Goal: Task Accomplishment & Management: Use online tool/utility

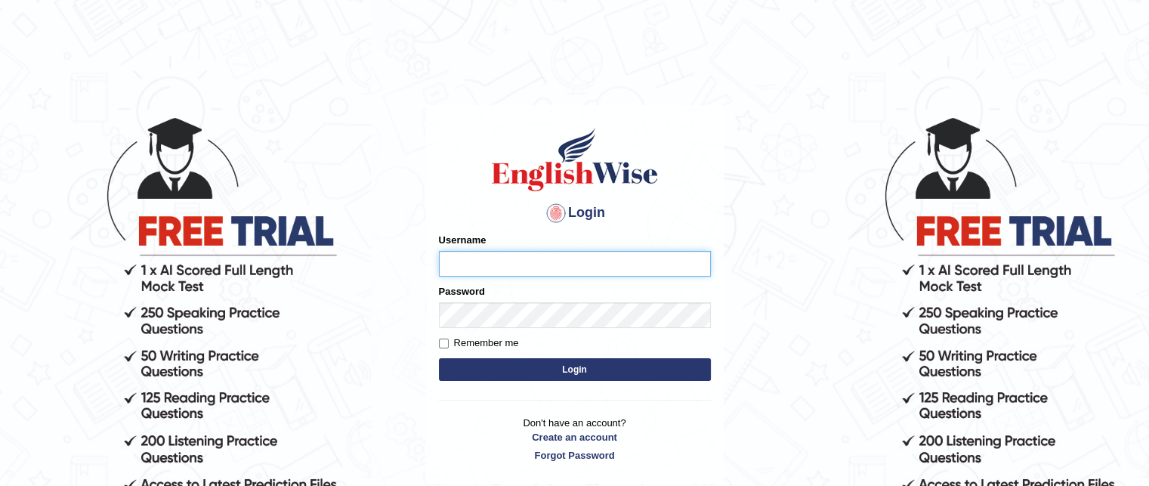
type input "sobna"
click at [639, 372] on button "Login" at bounding box center [575, 369] width 272 height 23
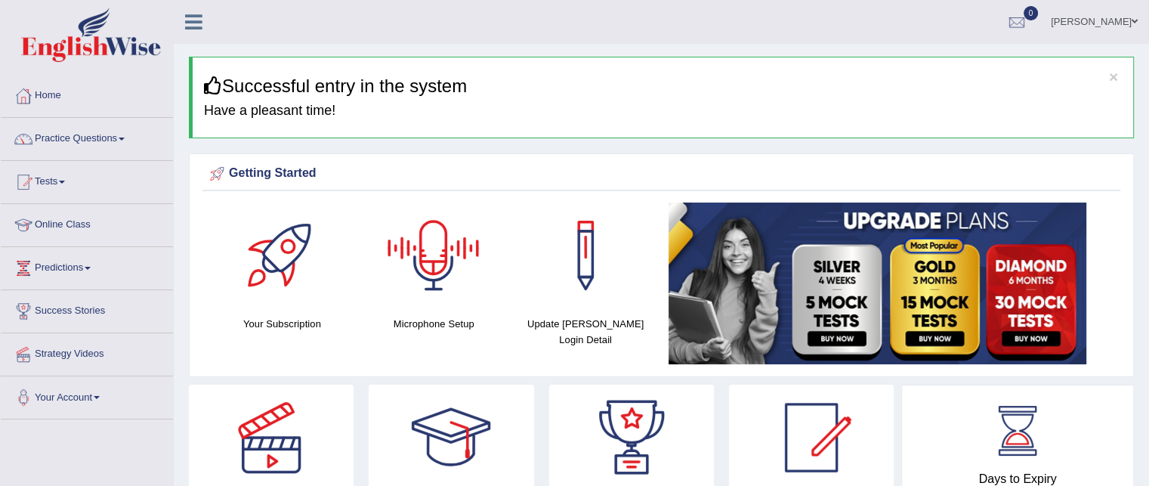
click at [441, 273] on div at bounding box center [434, 255] width 106 height 106
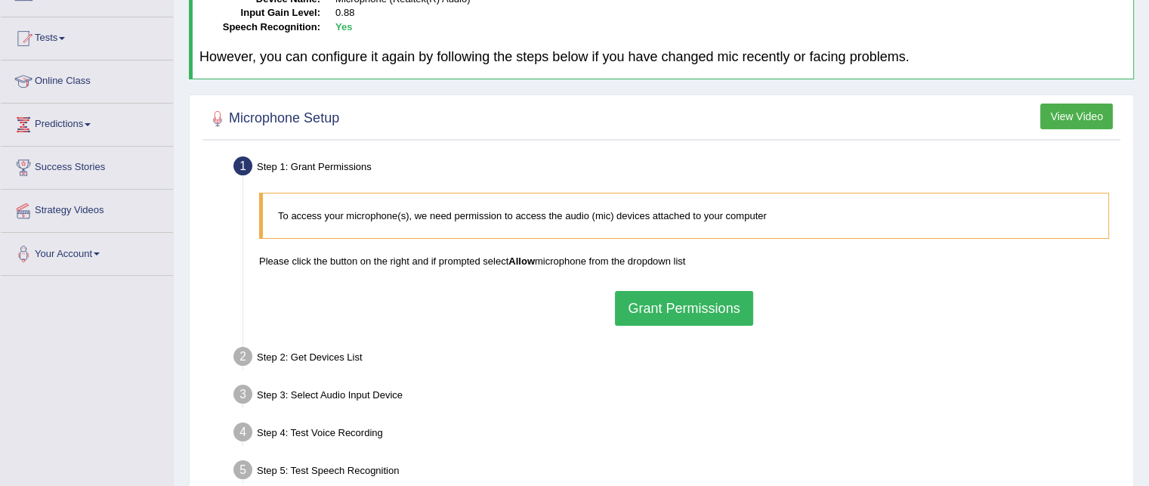
scroll to position [148, 0]
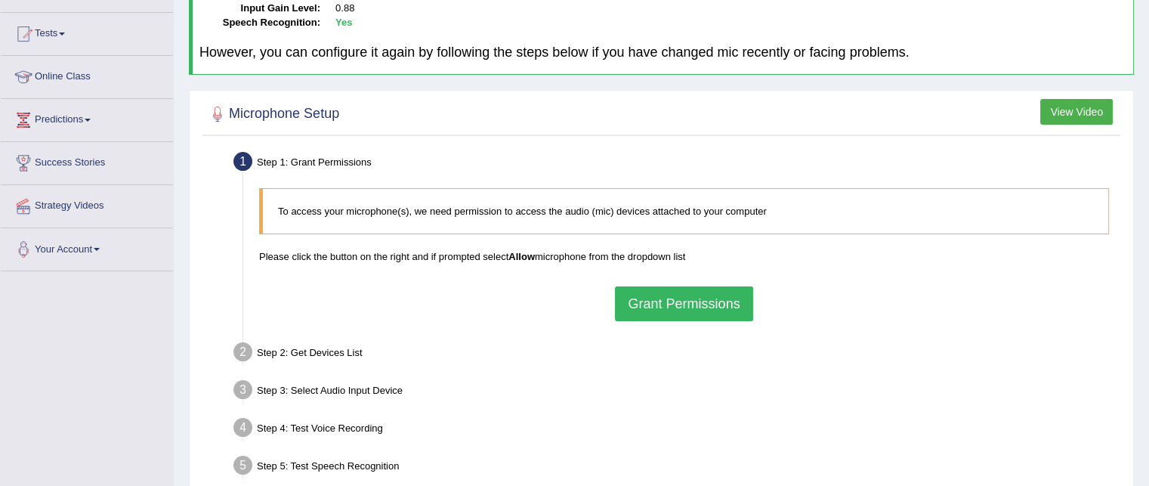
click at [723, 303] on button "Grant Permissions" at bounding box center [683, 303] width 137 height 35
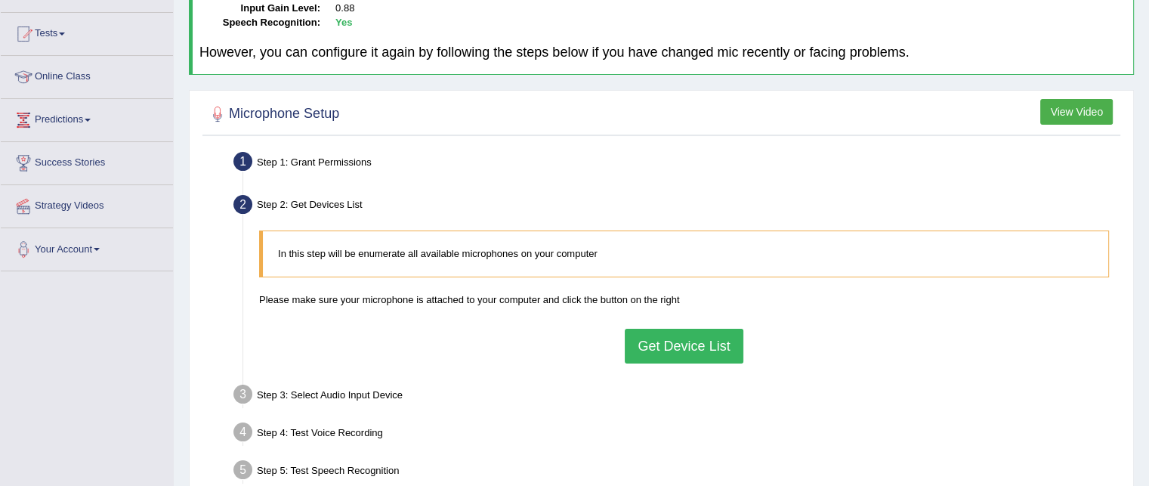
click at [711, 347] on button "Get Device List" at bounding box center [683, 345] width 118 height 35
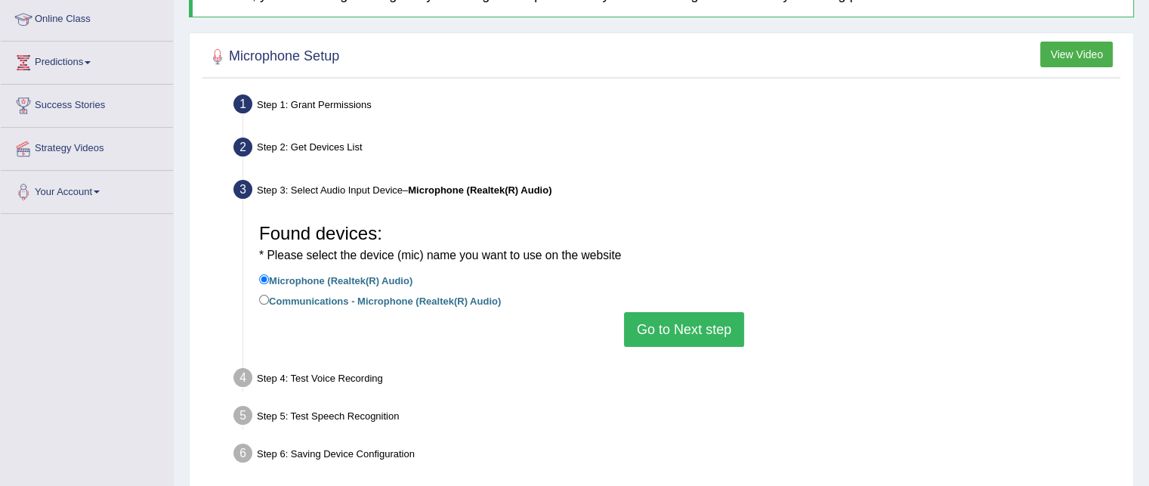
scroll to position [211, 0]
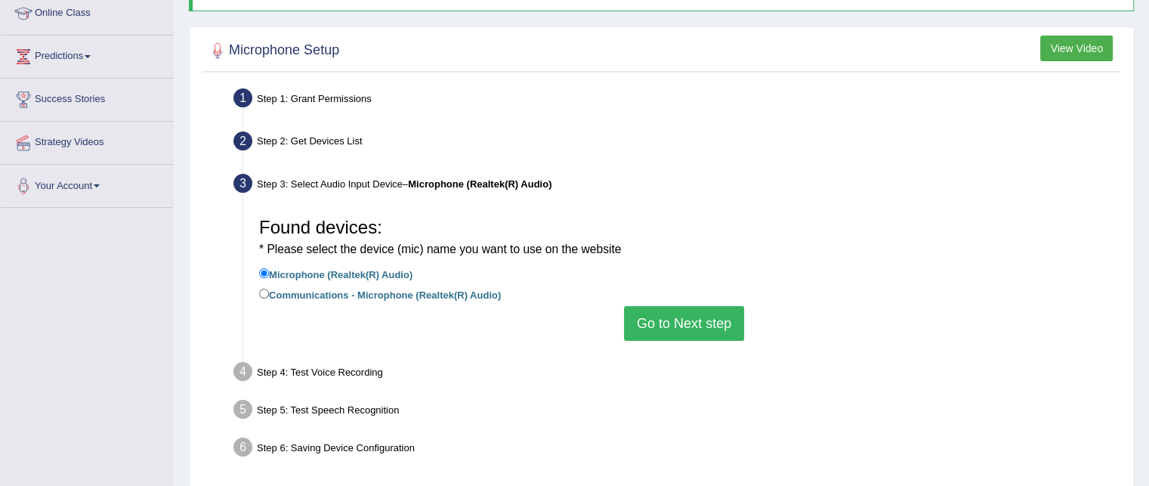
click at [701, 325] on button "Go to Next step" at bounding box center [684, 323] width 120 height 35
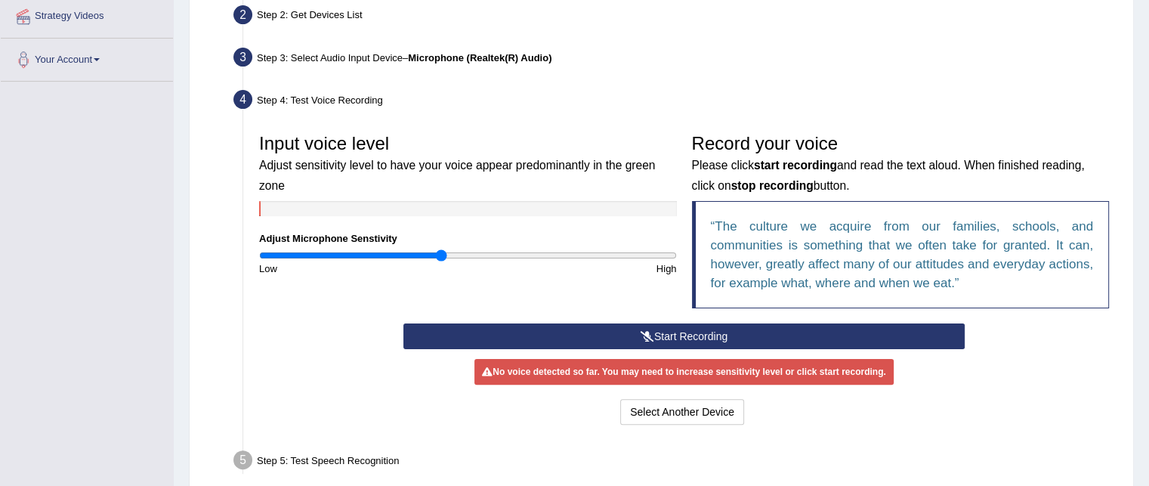
scroll to position [359, 0]
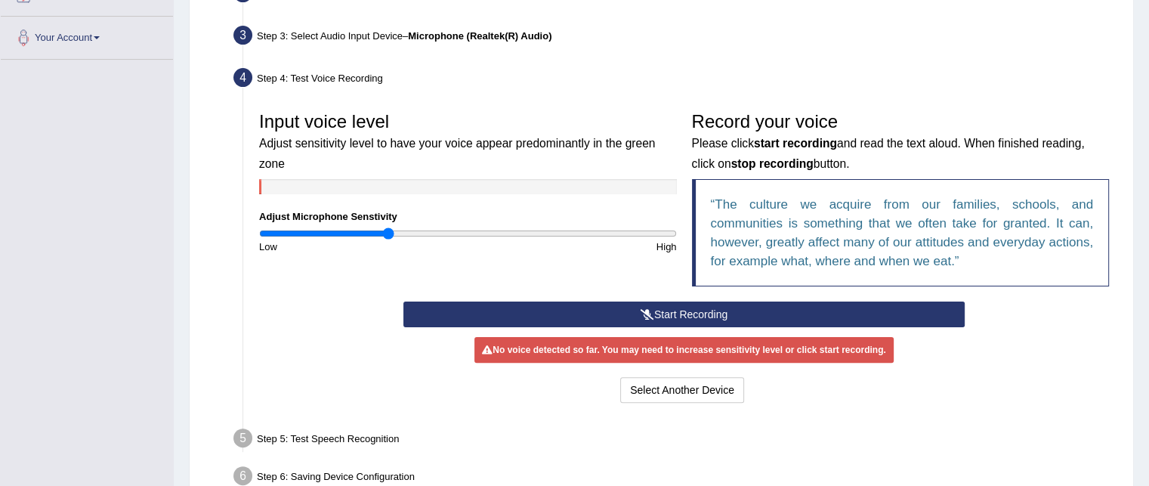
drag, startPoint x: 441, startPoint y: 232, endPoint x: 387, endPoint y: 237, distance: 53.9
click at [387, 237] on input "range" at bounding box center [468, 233] width 418 height 12
drag, startPoint x: 391, startPoint y: 233, endPoint x: 453, endPoint y: 226, distance: 62.4
drag, startPoint x: 453, startPoint y: 226, endPoint x: 476, endPoint y: 236, distance: 25.4
drag, startPoint x: 476, startPoint y: 236, endPoint x: 462, endPoint y: 254, distance: 23.7
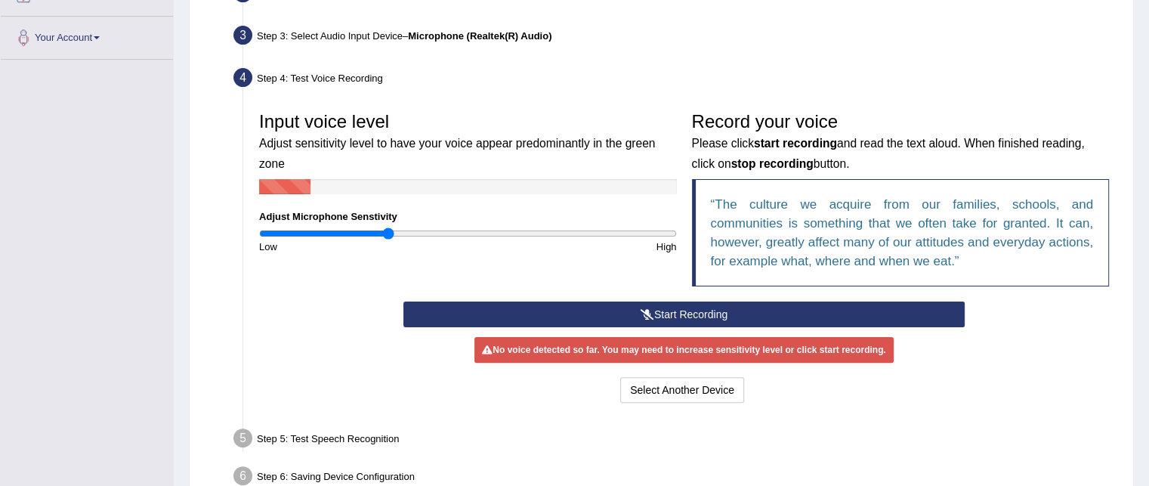
click at [462, 254] on div "Input voice level Adjust sensitivity level to have your voice appear predominan…" at bounding box center [683, 202] width 865 height 197
click at [513, 230] on input "range" at bounding box center [468, 233] width 418 height 12
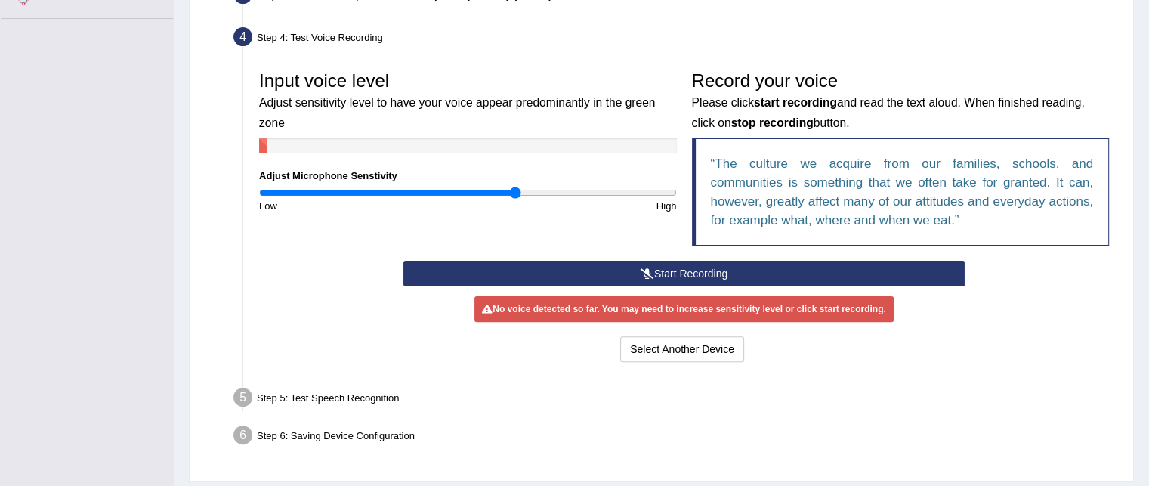
scroll to position [443, 0]
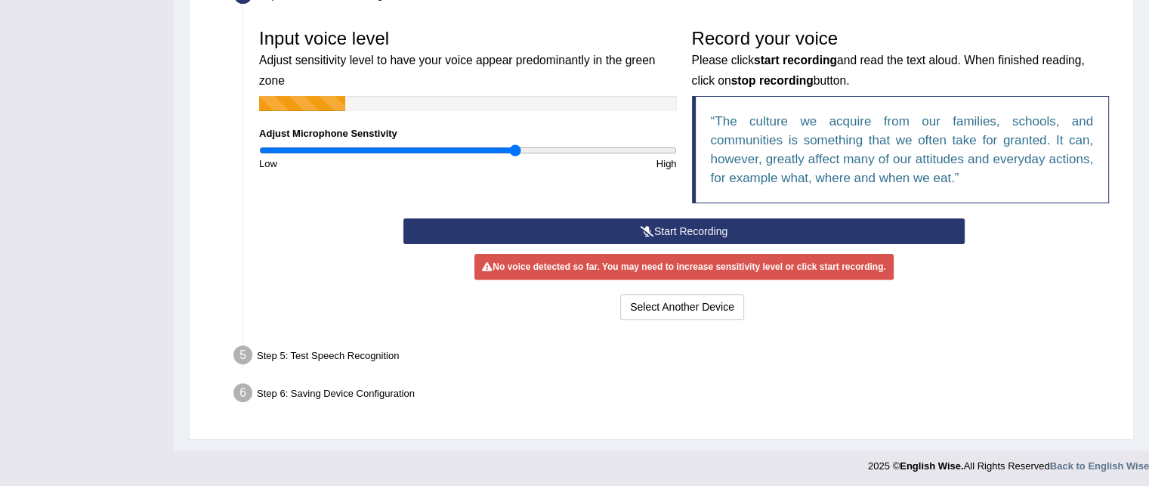
drag, startPoint x: 892, startPoint y: 220, endPoint x: 843, endPoint y: 239, distance: 52.6
click at [843, 239] on button "Start Recording" at bounding box center [683, 231] width 561 height 26
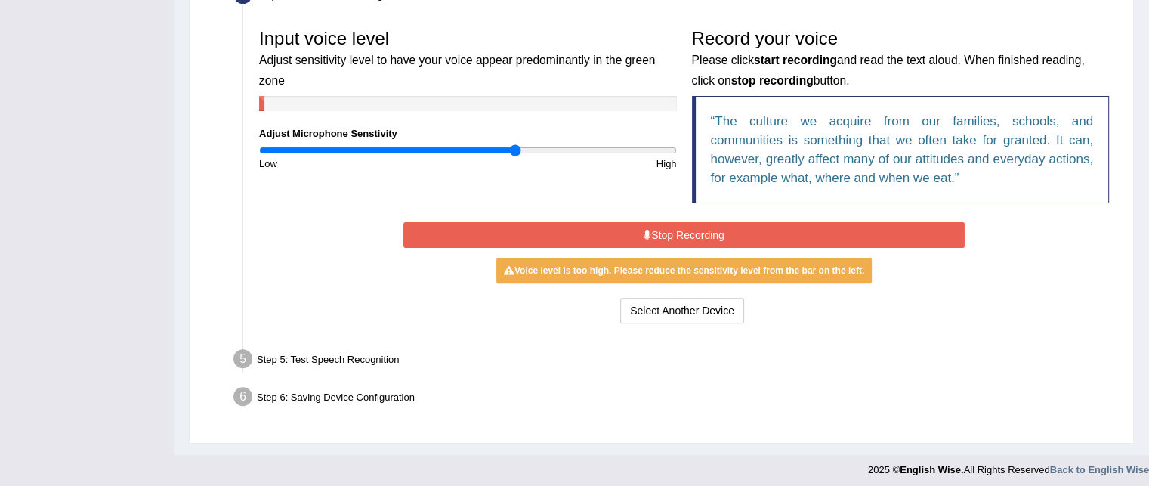
drag, startPoint x: 515, startPoint y: 144, endPoint x: 459, endPoint y: 146, distance: 55.9
type input "0.96"
click at [459, 146] on input "range" at bounding box center [468, 150] width 418 height 12
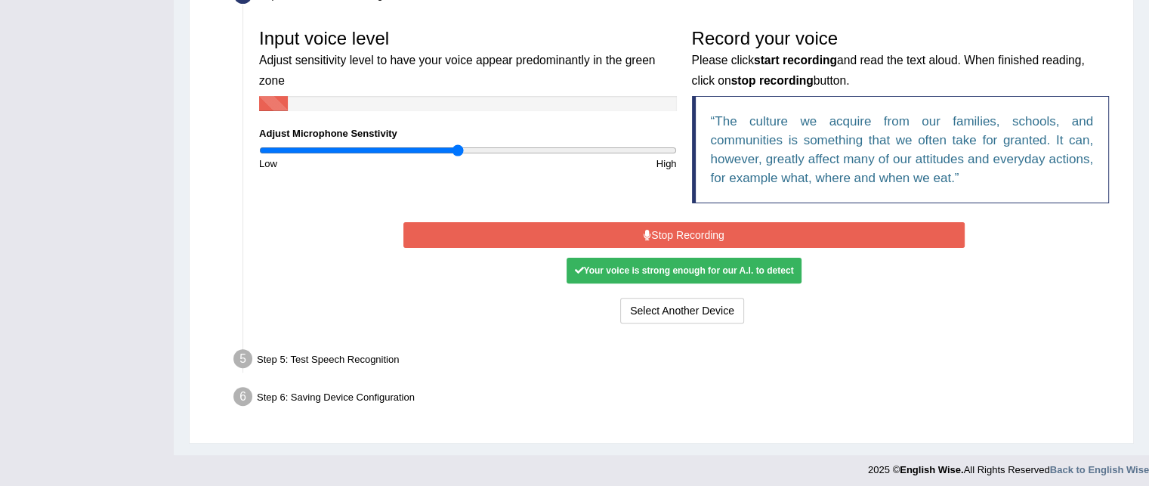
drag, startPoint x: 909, startPoint y: 221, endPoint x: 840, endPoint y: 234, distance: 70.0
click at [840, 234] on button "Stop Recording" at bounding box center [683, 235] width 561 height 26
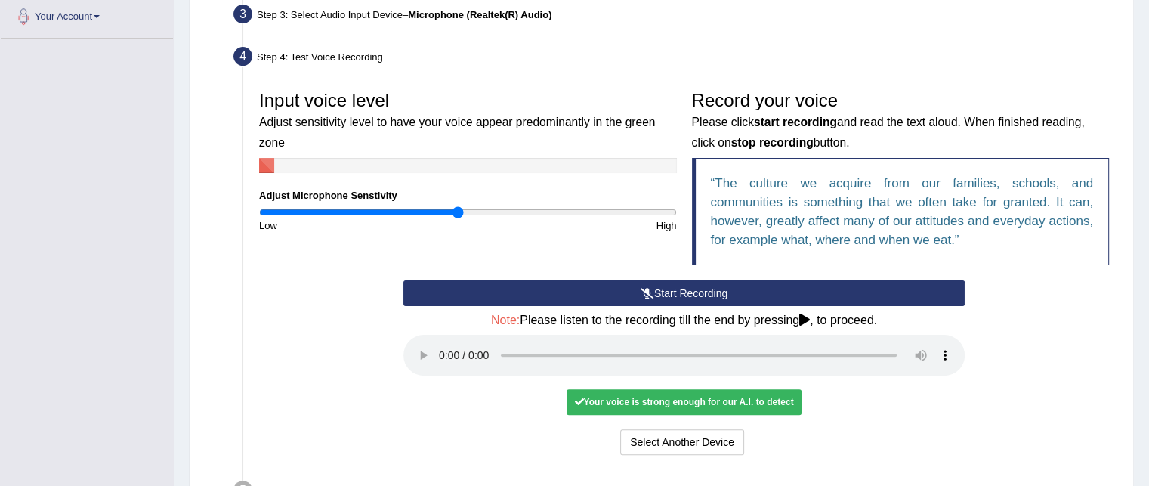
scroll to position [517, 0]
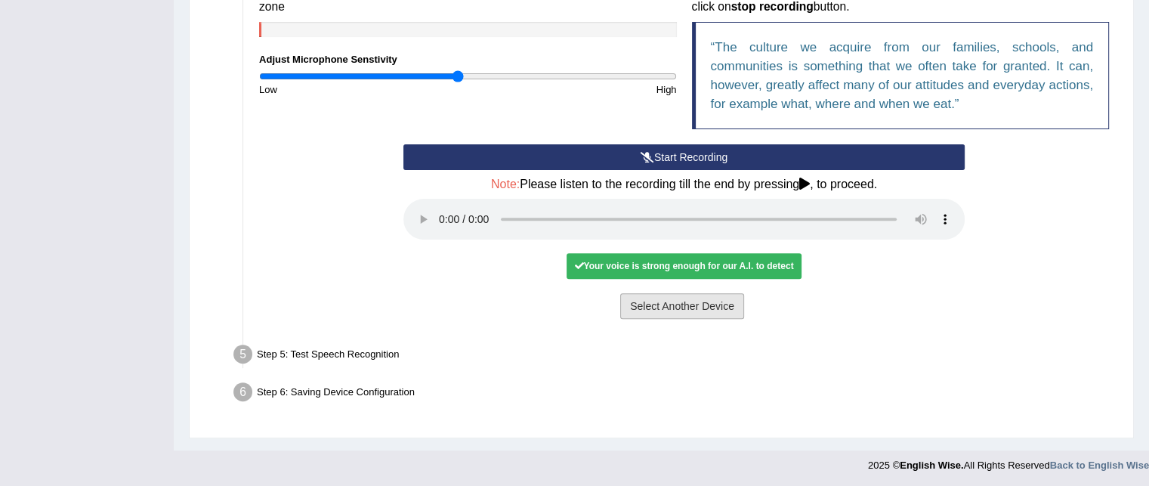
click at [706, 308] on button "Select Another Device" at bounding box center [682, 306] width 124 height 26
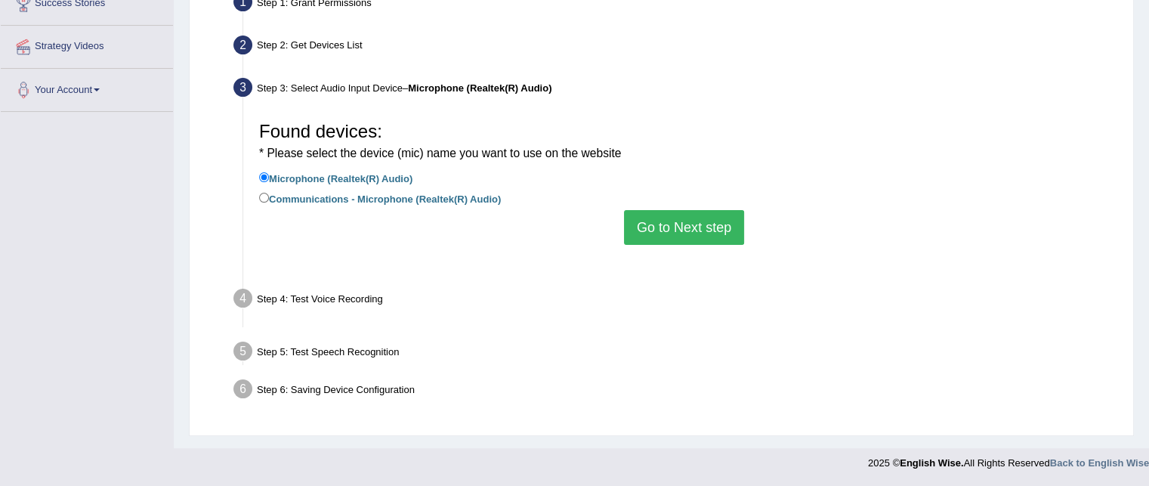
scroll to position [307, 0]
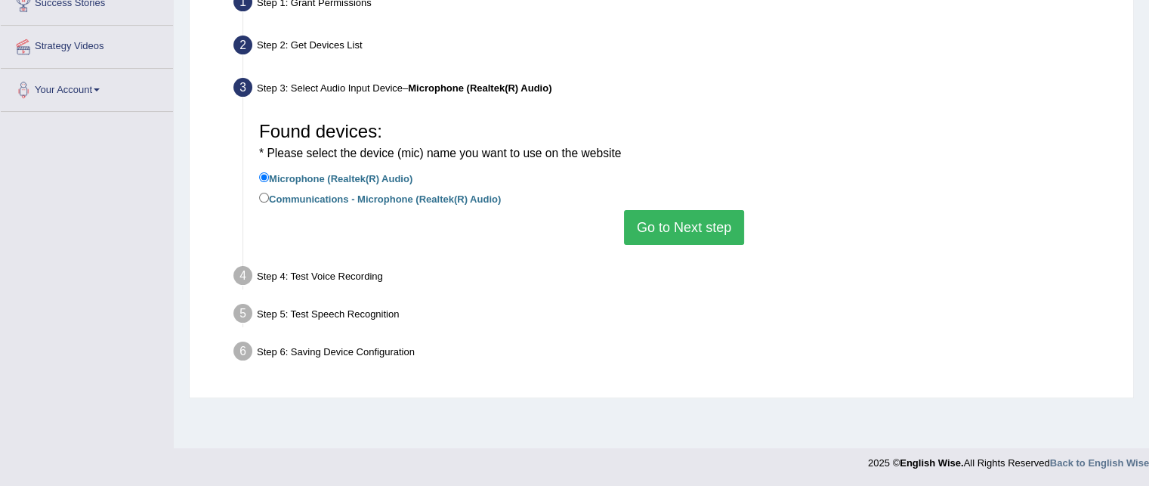
click at [699, 214] on button "Go to Next step" at bounding box center [684, 227] width 120 height 35
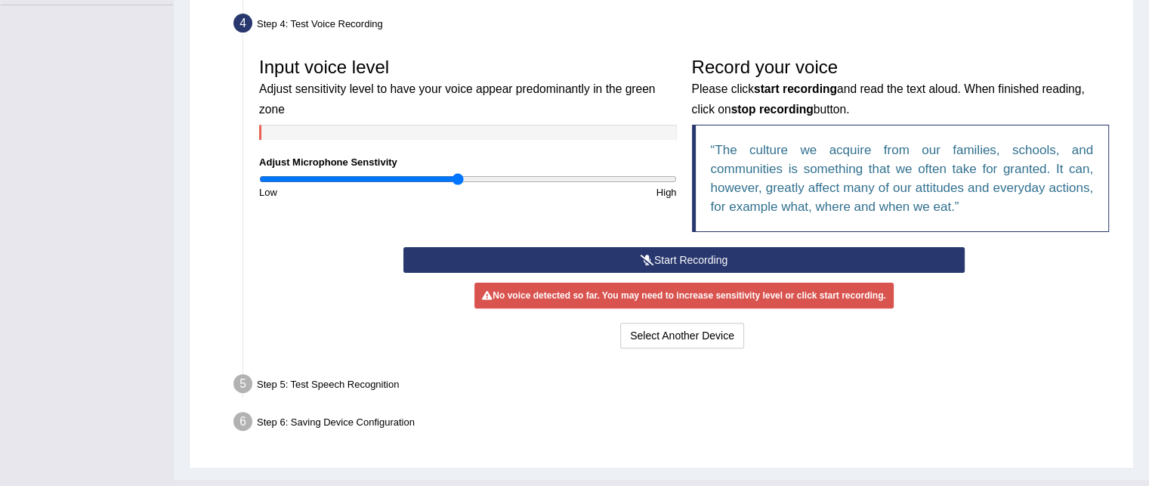
scroll to position [413, 0]
drag, startPoint x: 860, startPoint y: 250, endPoint x: 945, endPoint y: 325, distance: 113.4
click at [945, 325] on div "Select Another Device Voice is ok. Go to Next step" at bounding box center [683, 337] width 561 height 29
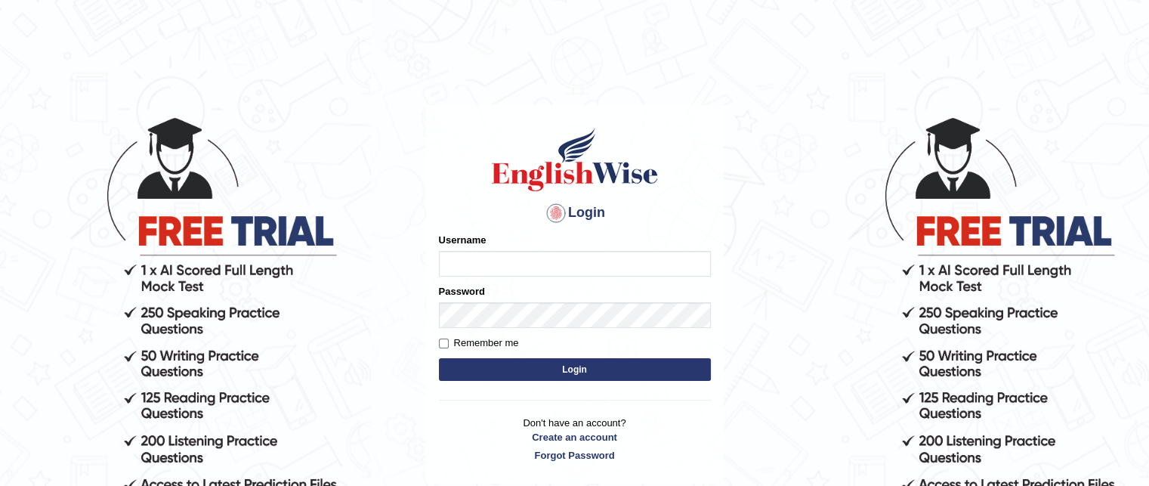
type input "sobna"
click at [622, 375] on button "Login" at bounding box center [575, 369] width 272 height 23
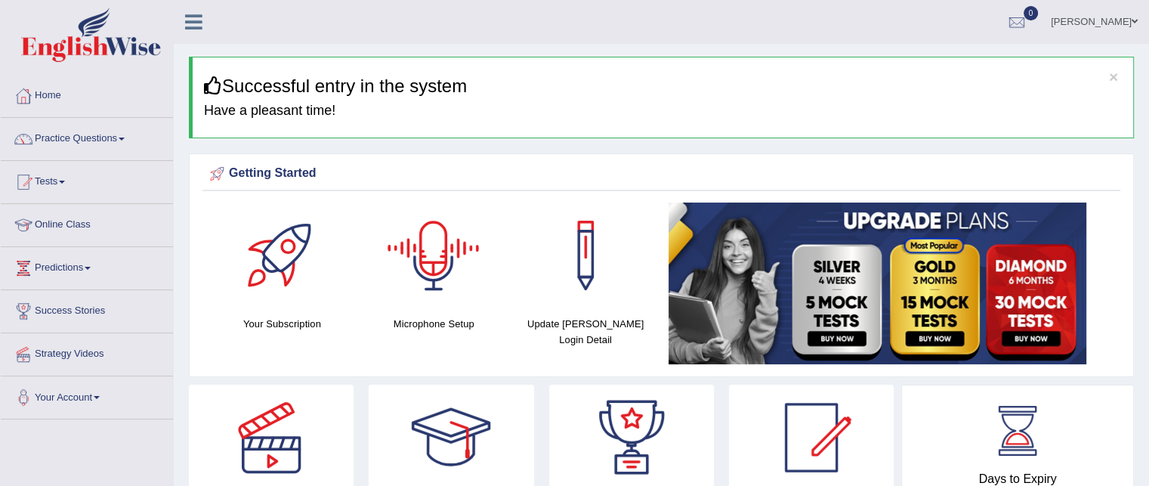
click at [440, 253] on div at bounding box center [434, 255] width 106 height 106
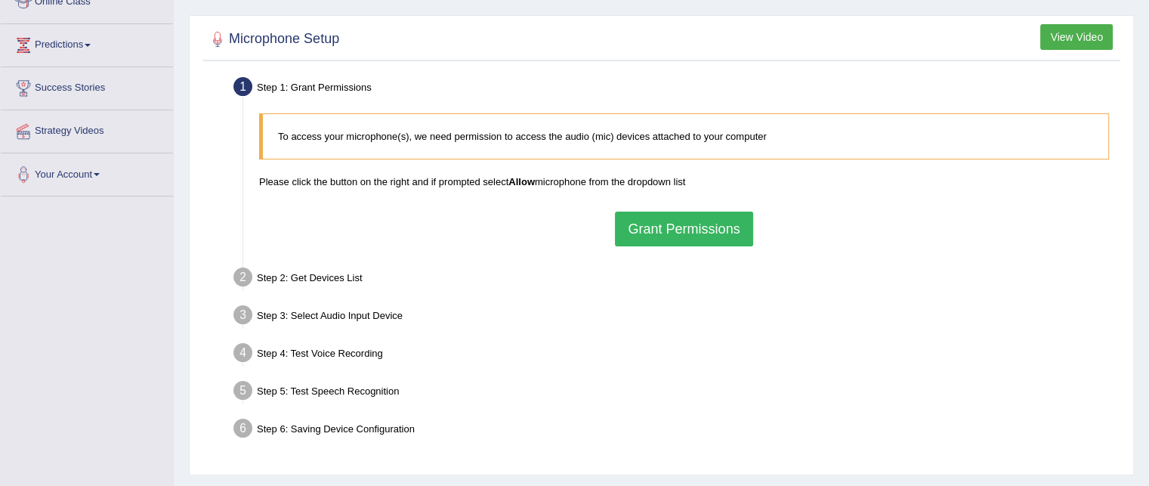
scroll to position [221, 0]
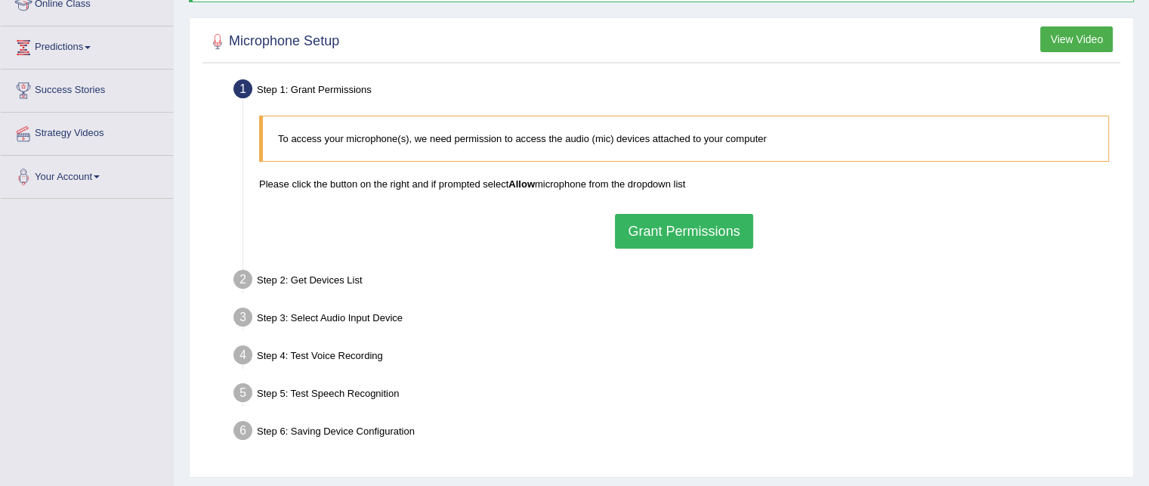
click at [692, 232] on button "Grant Permissions" at bounding box center [683, 231] width 137 height 35
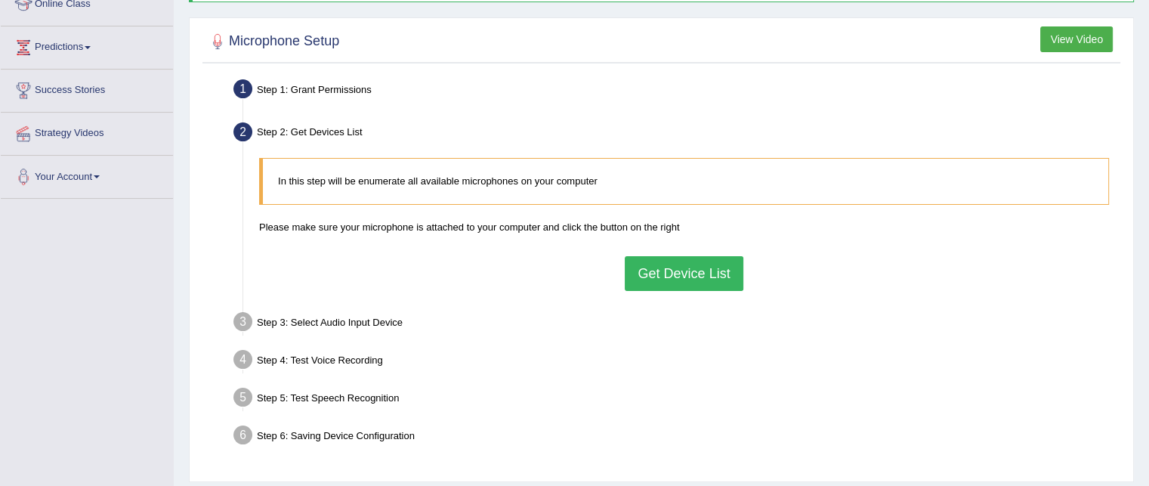
click at [714, 270] on button "Get Device List" at bounding box center [683, 273] width 118 height 35
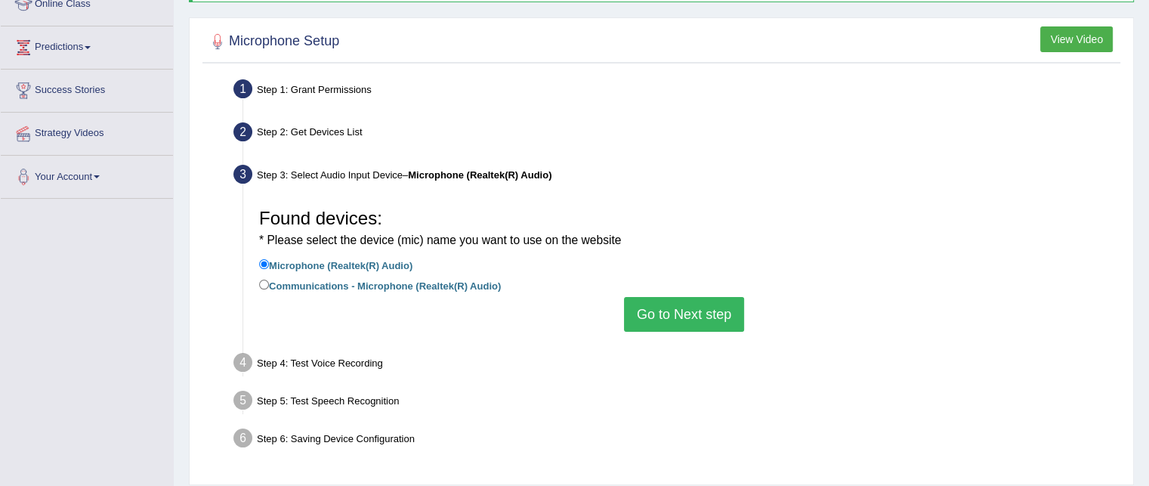
click at [711, 310] on button "Go to Next step" at bounding box center [684, 314] width 120 height 35
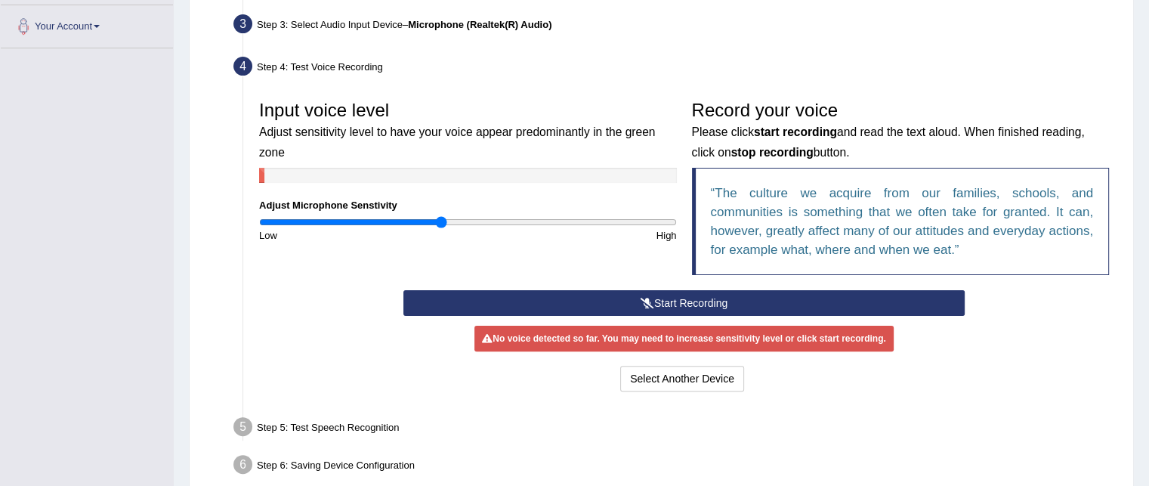
scroll to position [372, 0]
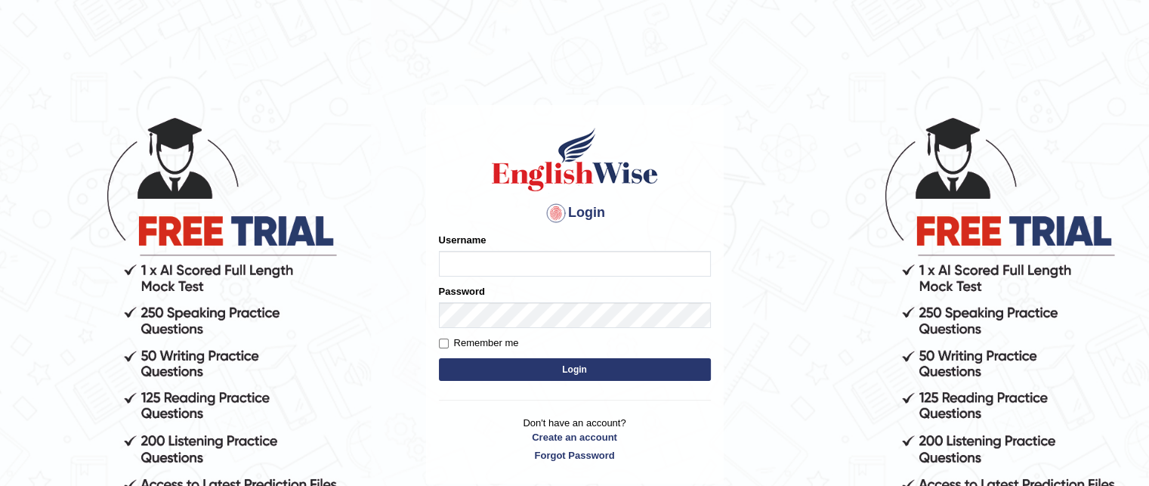
type input "sobna"
click at [444, 345] on input "Remember me" at bounding box center [444, 343] width 10 height 10
checkbox input "true"
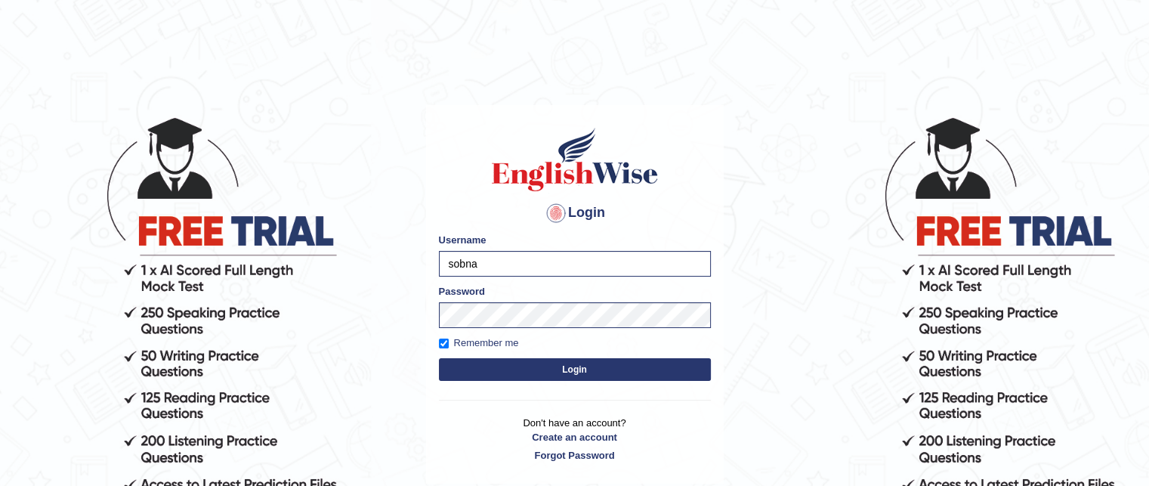
click at [569, 375] on button "Login" at bounding box center [575, 369] width 272 height 23
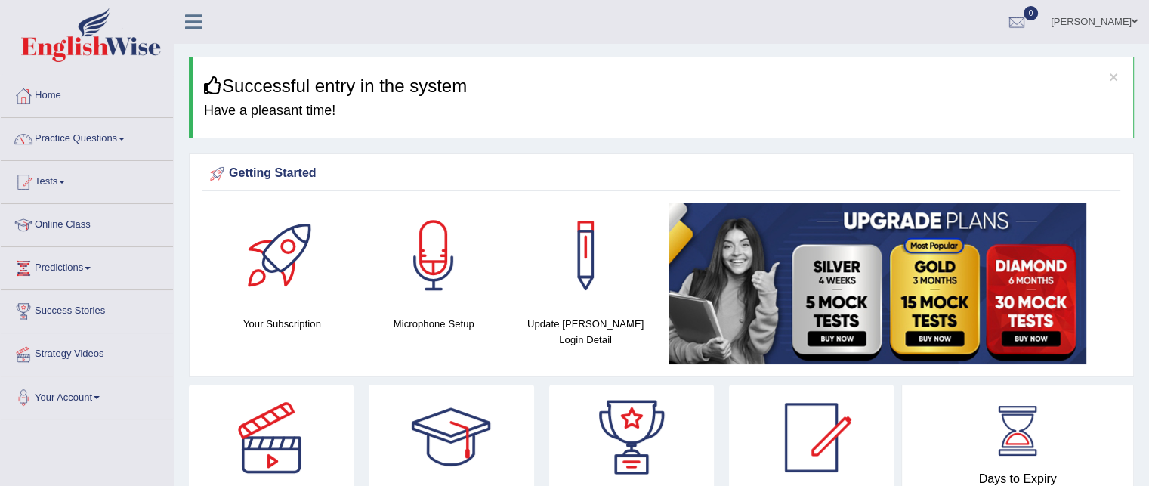
click at [433, 251] on div at bounding box center [434, 255] width 106 height 106
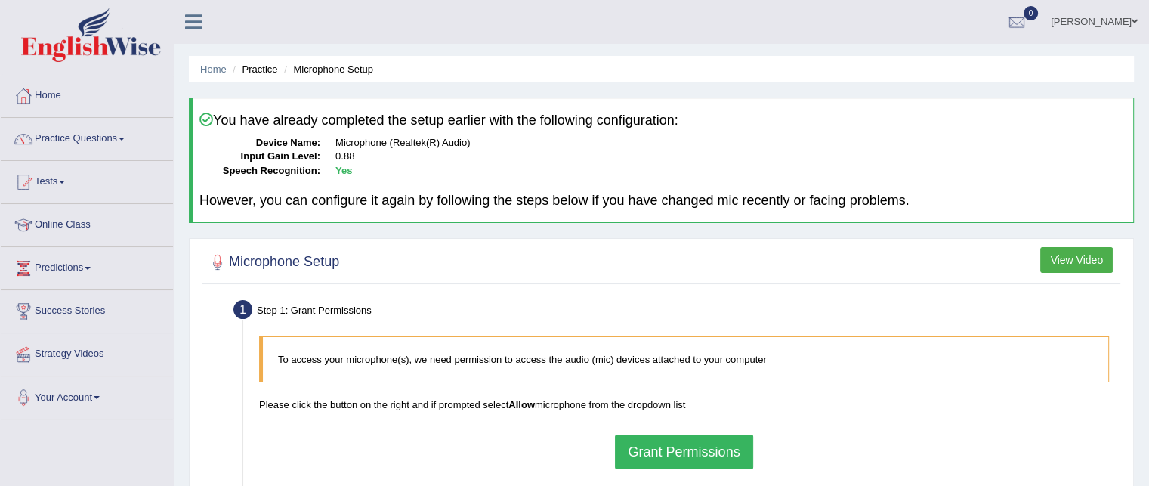
click at [680, 451] on button "Grant Permissions" at bounding box center [683, 451] width 137 height 35
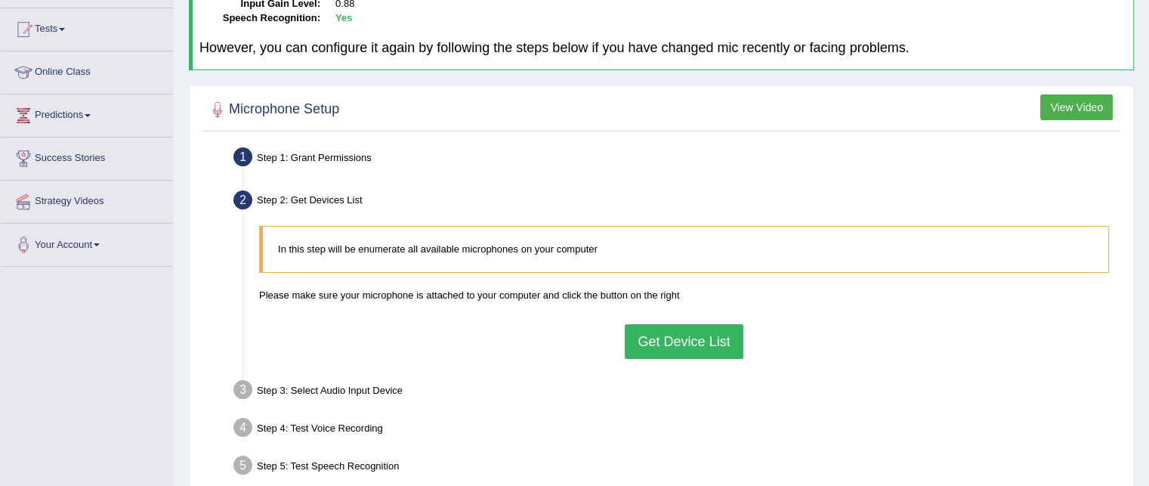
scroll to position [171, 0]
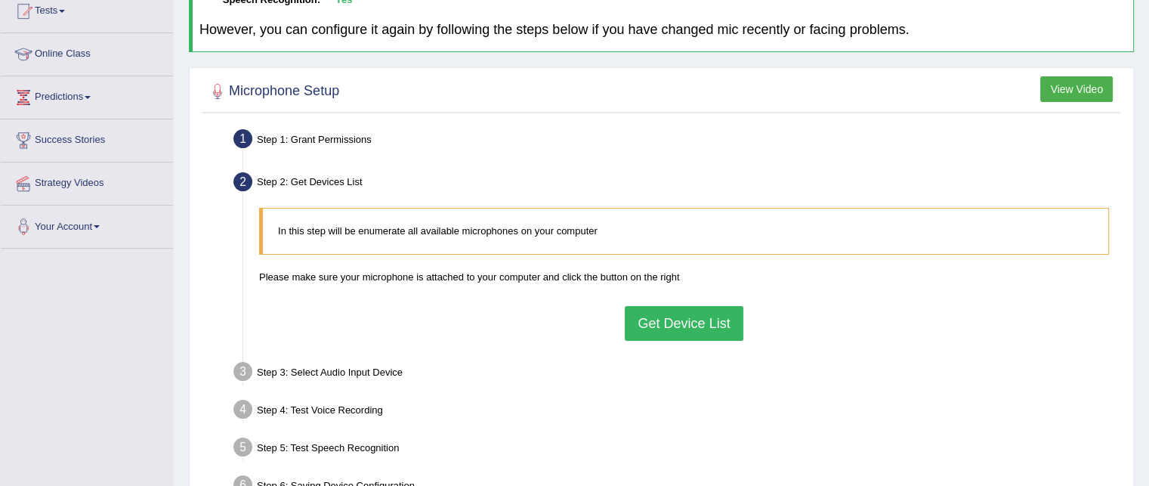
click at [699, 335] on button "Get Device List" at bounding box center [683, 323] width 118 height 35
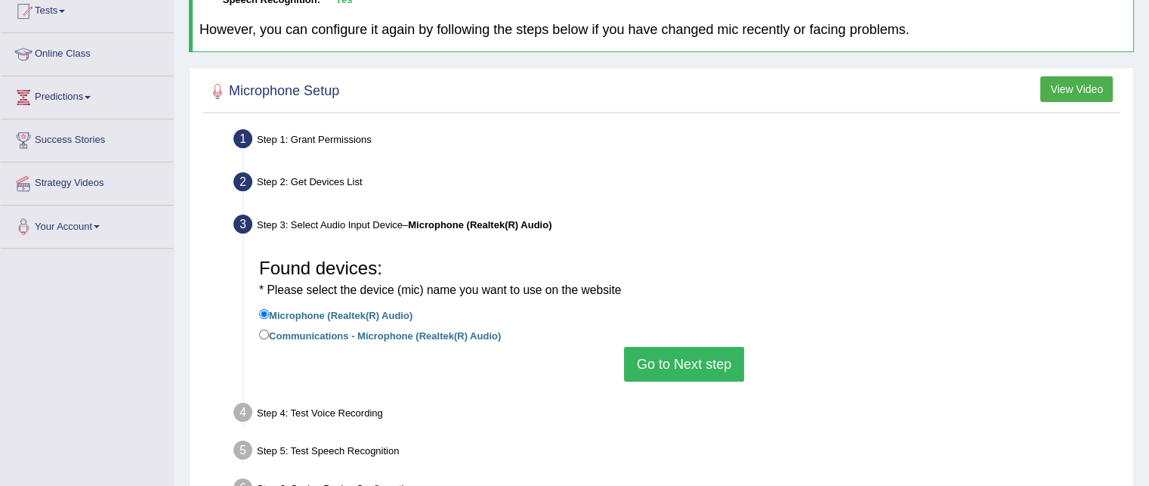
click at [681, 366] on button "Go to Next step" at bounding box center [684, 364] width 120 height 35
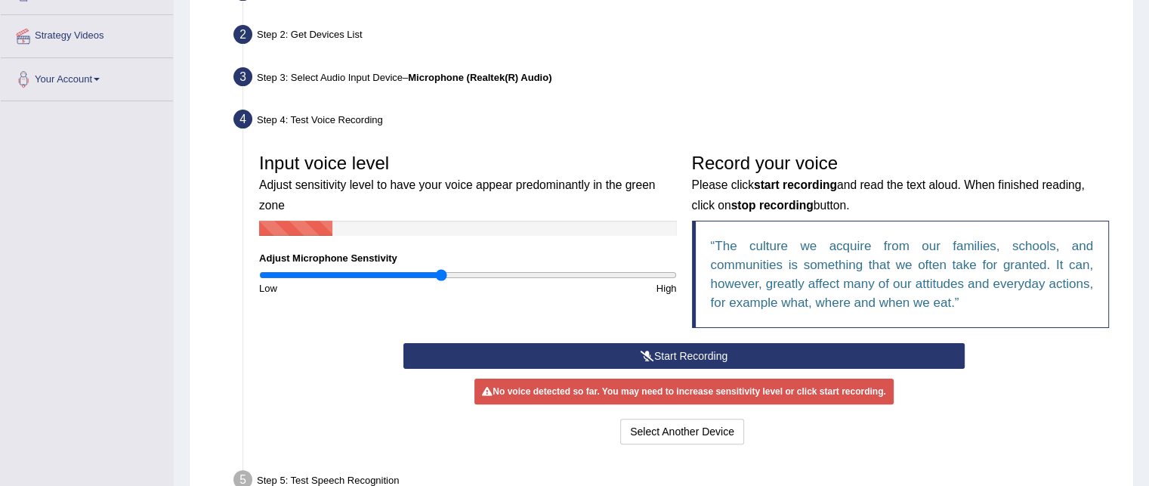
scroll to position [322, 0]
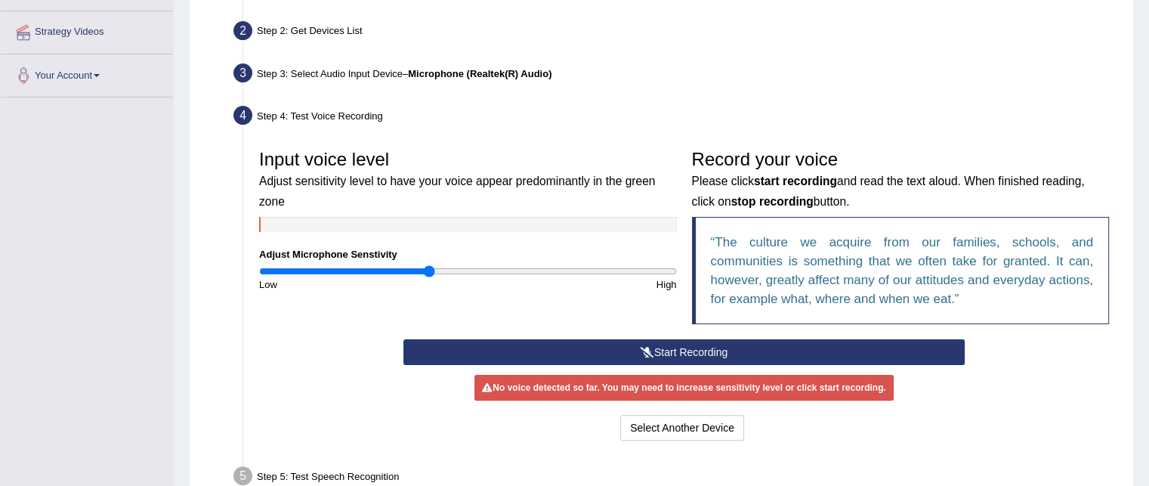
type input "0.82"
click at [430, 271] on input "range" at bounding box center [468, 271] width 418 height 12
click at [694, 345] on button "Start Recording" at bounding box center [683, 352] width 561 height 26
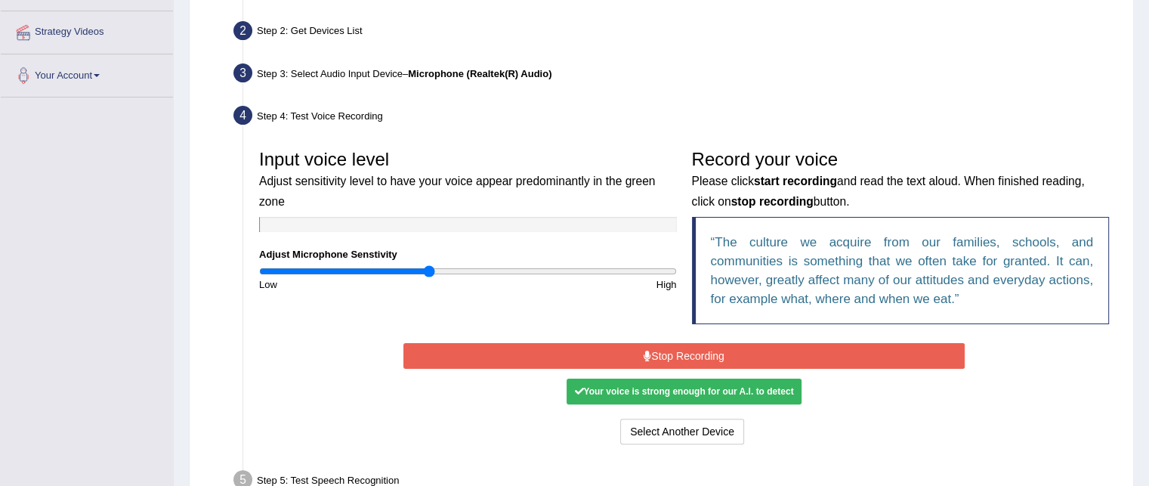
click at [687, 350] on button "Stop Recording" at bounding box center [683, 356] width 561 height 26
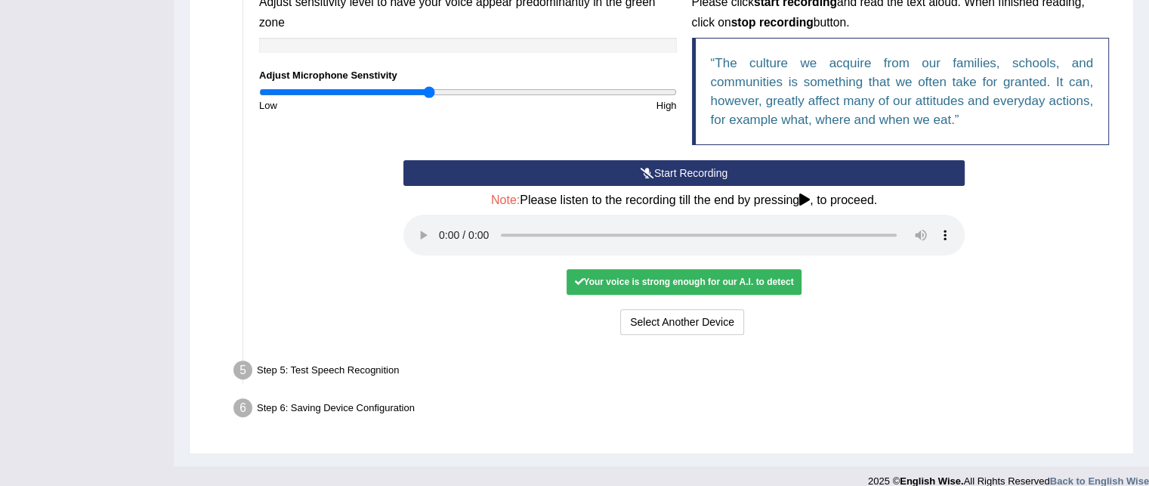
scroll to position [517, 0]
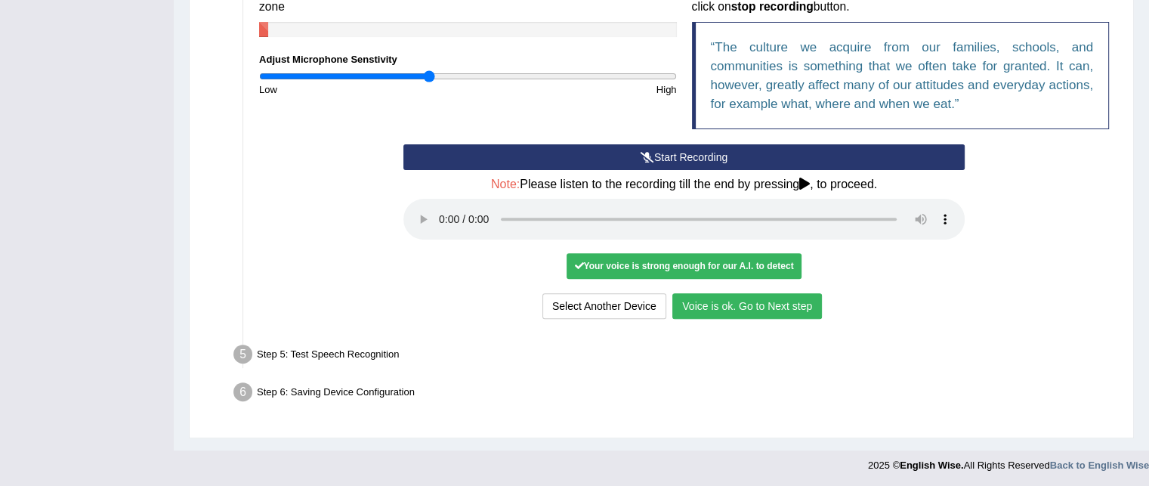
click at [763, 308] on button "Voice is ok. Go to Next step" at bounding box center [747, 306] width 150 height 26
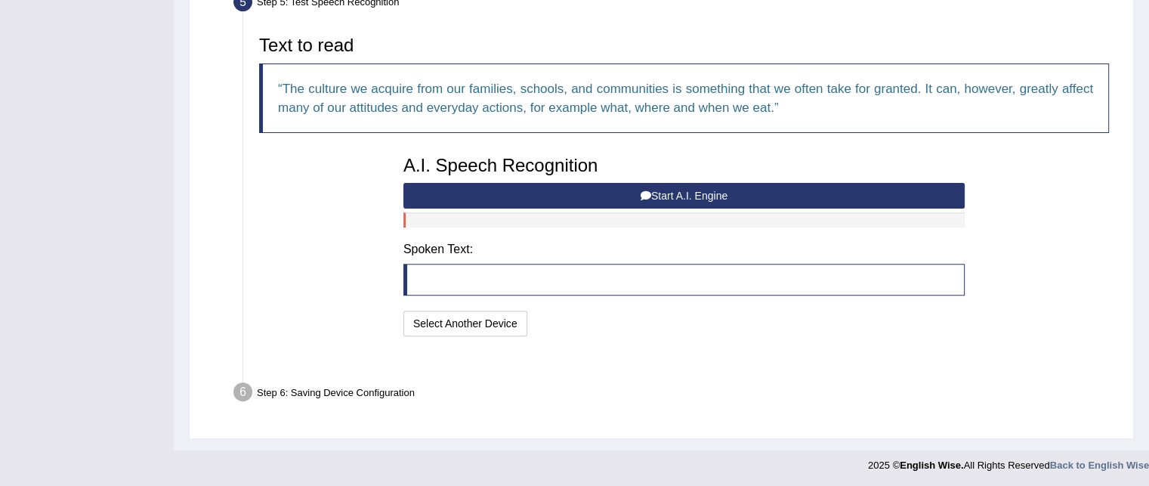
scroll to position [456, 0]
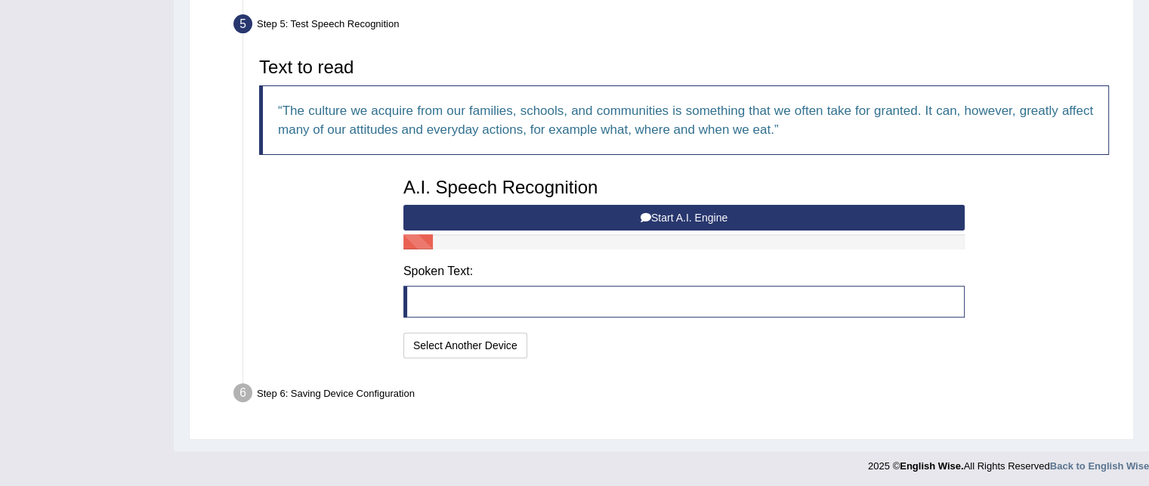
click at [738, 337] on div "I will practice without this feature Select Another Device Speech is ok. Go to …" at bounding box center [683, 346] width 561 height 29
click at [677, 211] on button "Start A.I. Engine" at bounding box center [683, 218] width 561 height 26
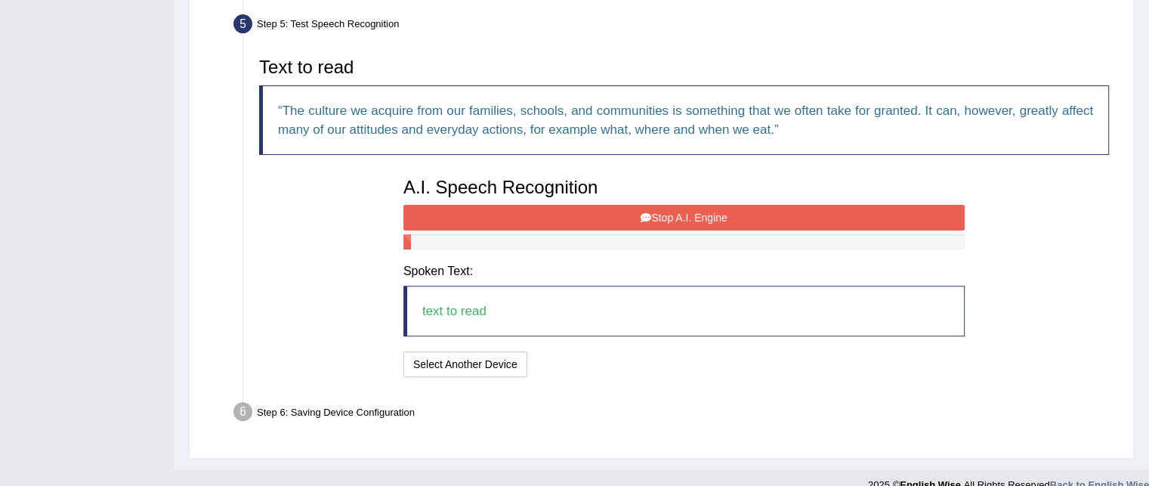
click at [492, 303] on blockquote "text to read" at bounding box center [683, 310] width 561 height 51
click at [487, 301] on blockquote "text to read" at bounding box center [683, 310] width 561 height 51
click at [487, 304] on blockquote "text to read" at bounding box center [683, 310] width 561 height 51
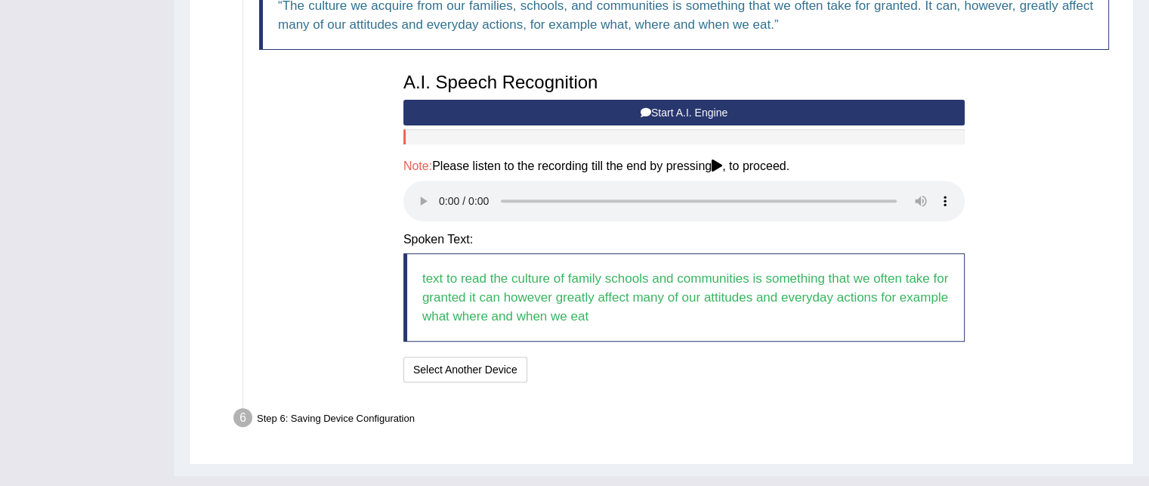
scroll to position [586, 0]
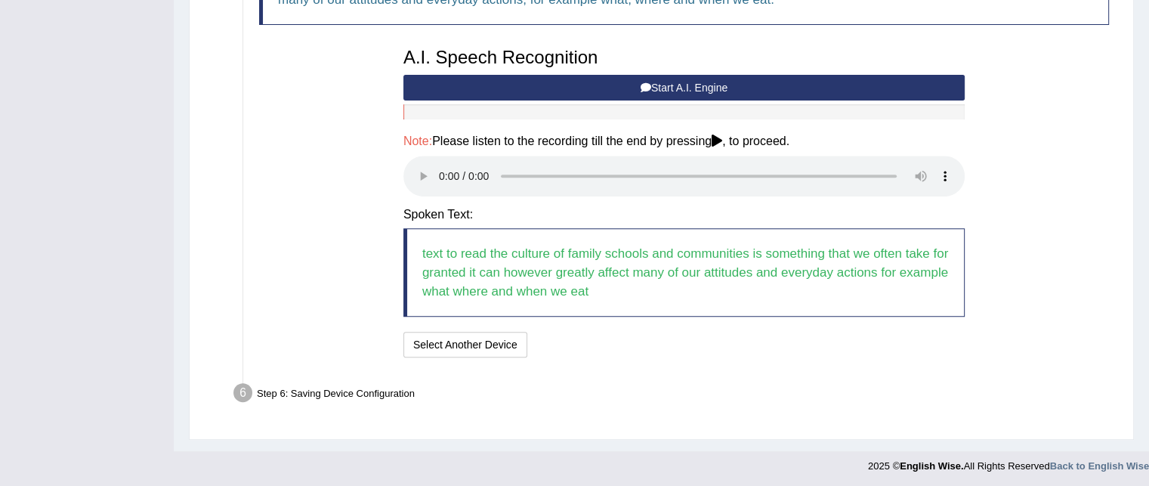
click at [637, 276] on blockquote "text to read the culture of family schools and communities is something that we…" at bounding box center [683, 272] width 561 height 88
click at [676, 82] on button "Start A.I. Engine" at bounding box center [683, 88] width 561 height 26
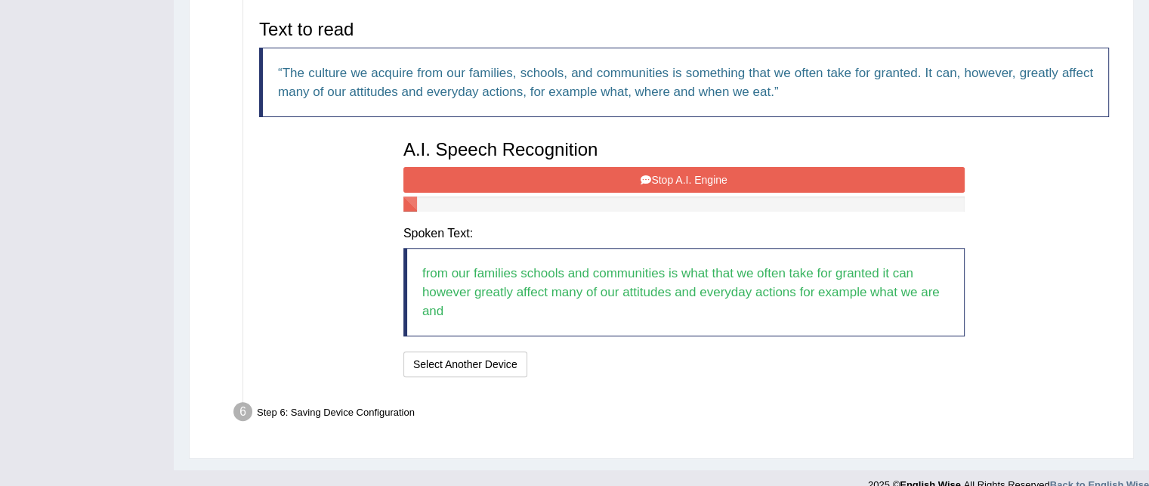
scroll to position [513, 0]
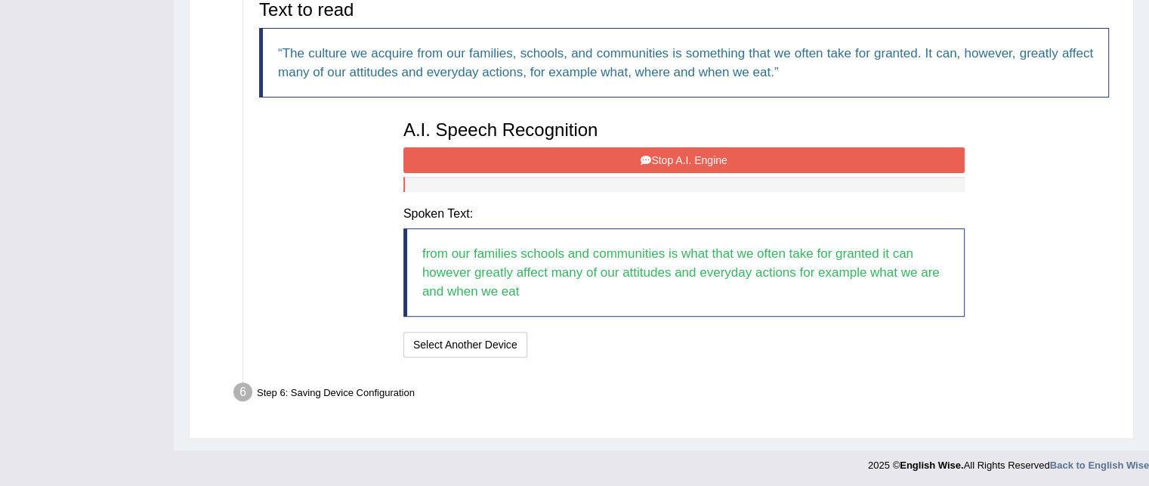
click at [702, 150] on button "Stop A.I. Engine" at bounding box center [683, 160] width 561 height 26
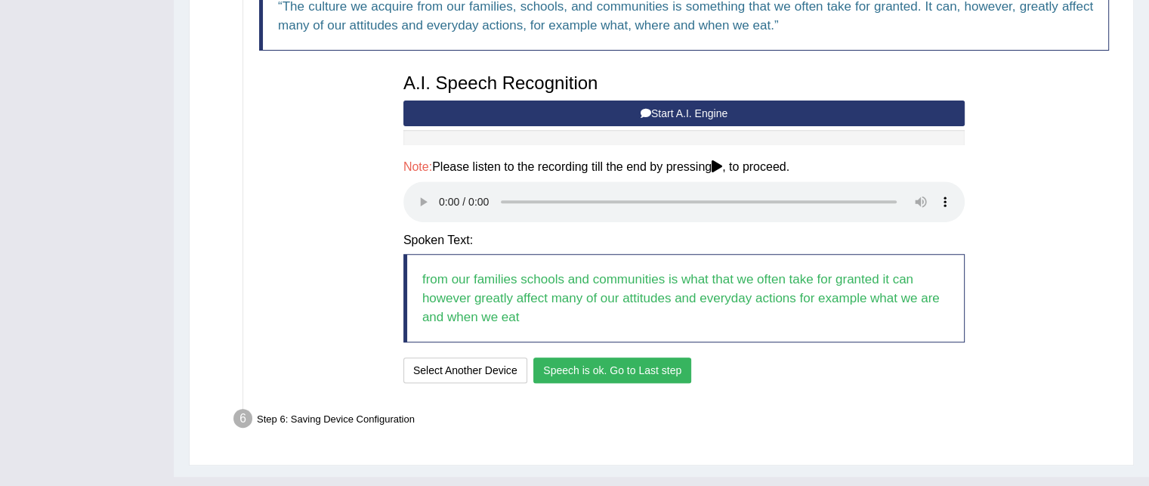
scroll to position [586, 0]
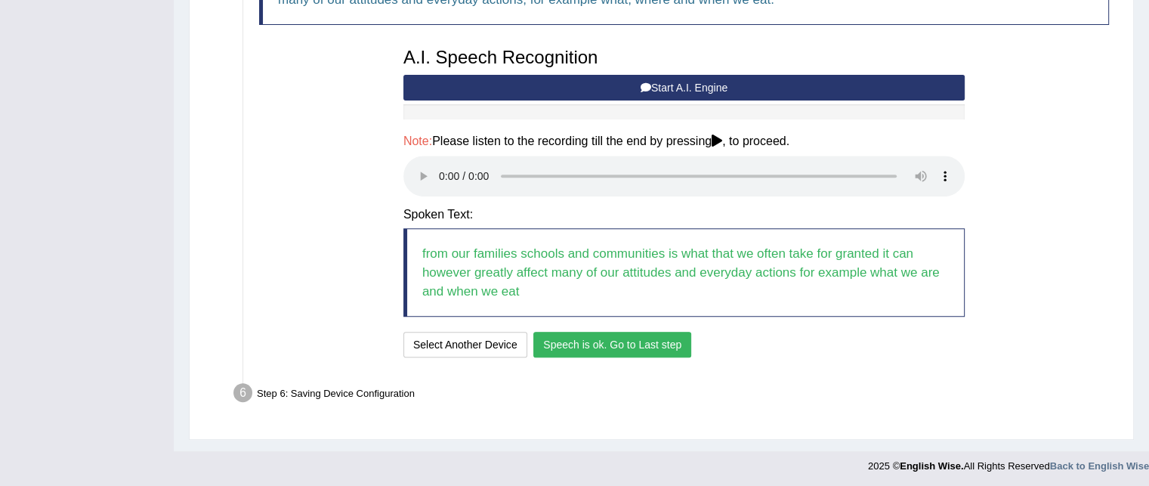
click at [634, 339] on button "Speech is ok. Go to Last step" at bounding box center [612, 345] width 158 height 26
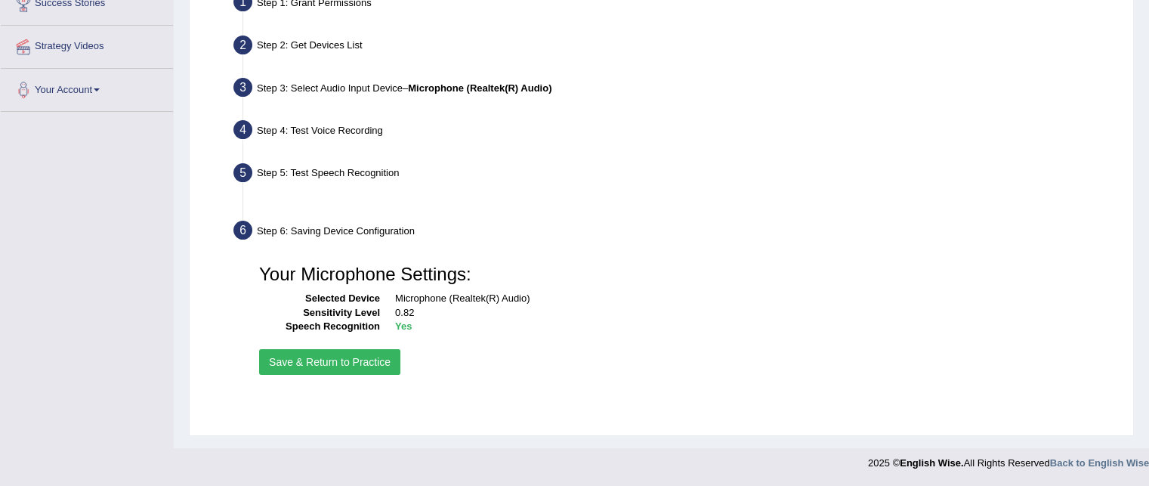
scroll to position [307, 0]
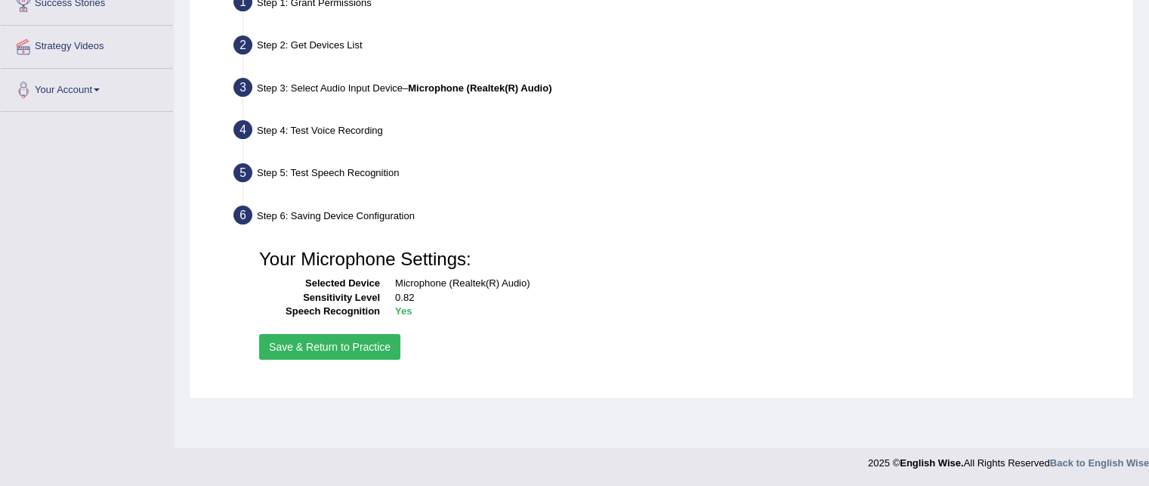
click at [351, 347] on button "Save & Return to Practice" at bounding box center [329, 347] width 141 height 26
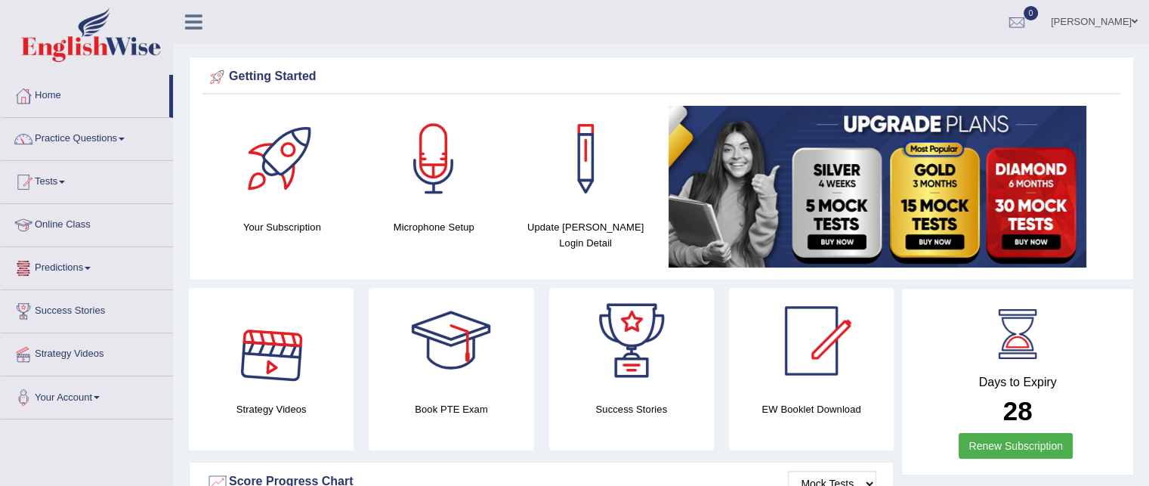
click at [61, 225] on link "Online Class" at bounding box center [87, 223] width 172 height 38
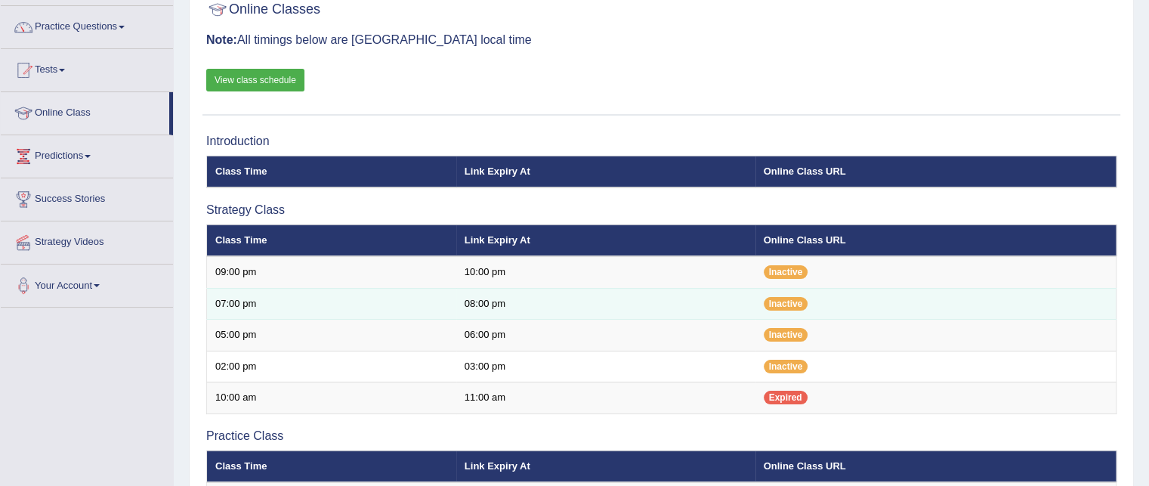
scroll to position [76, 0]
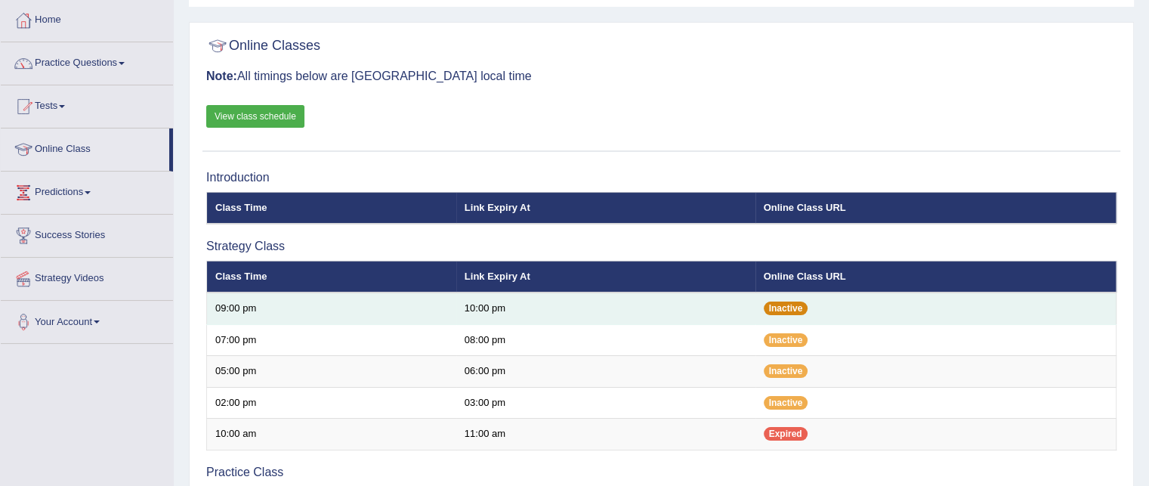
click at [794, 307] on span "Inactive" at bounding box center [785, 308] width 45 height 14
click at [476, 307] on td "10:00 pm" at bounding box center [605, 308] width 299 height 32
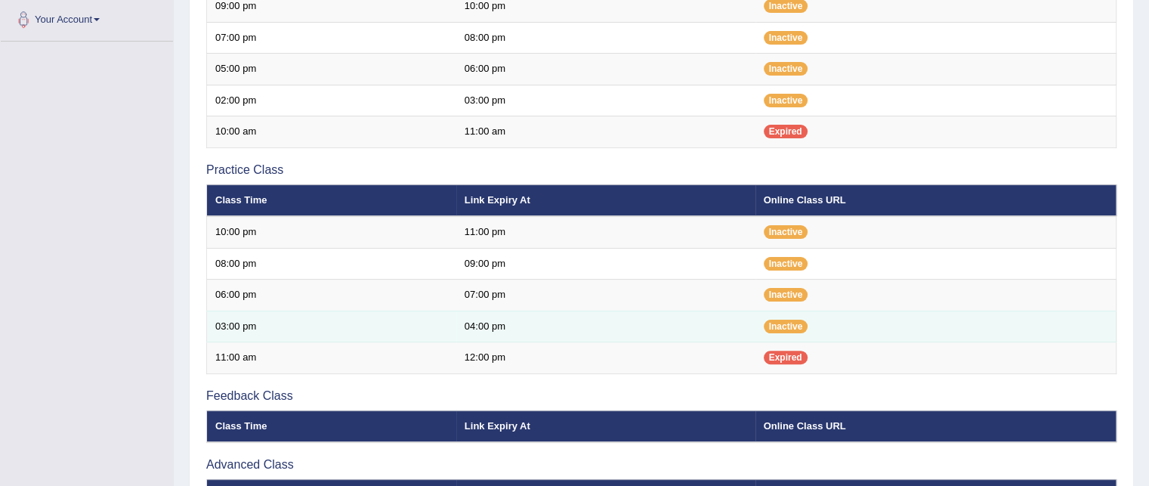
scroll to position [151, 0]
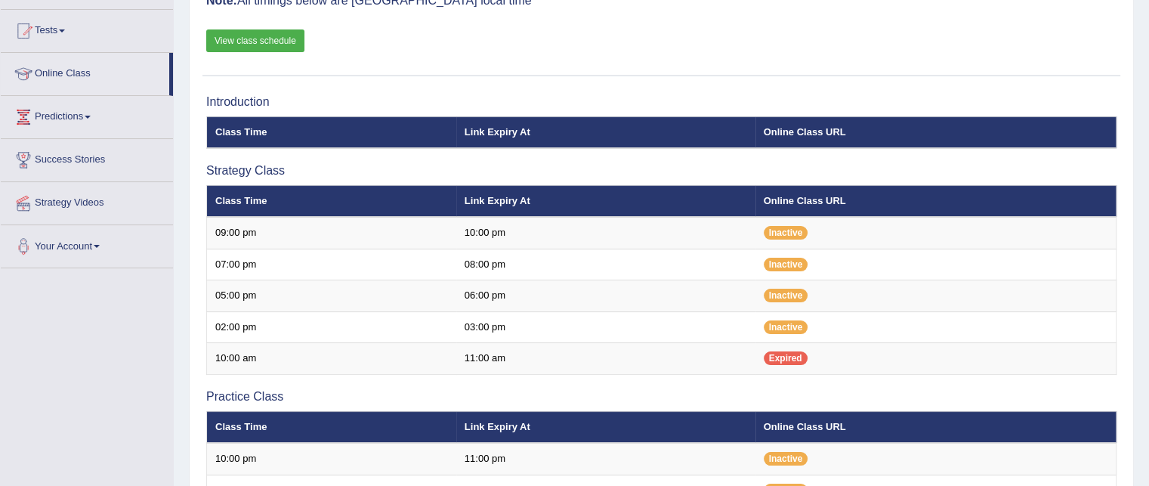
click at [281, 29] on link "View class schedule" at bounding box center [255, 40] width 98 height 23
